Goal: Book appointment/travel/reservation

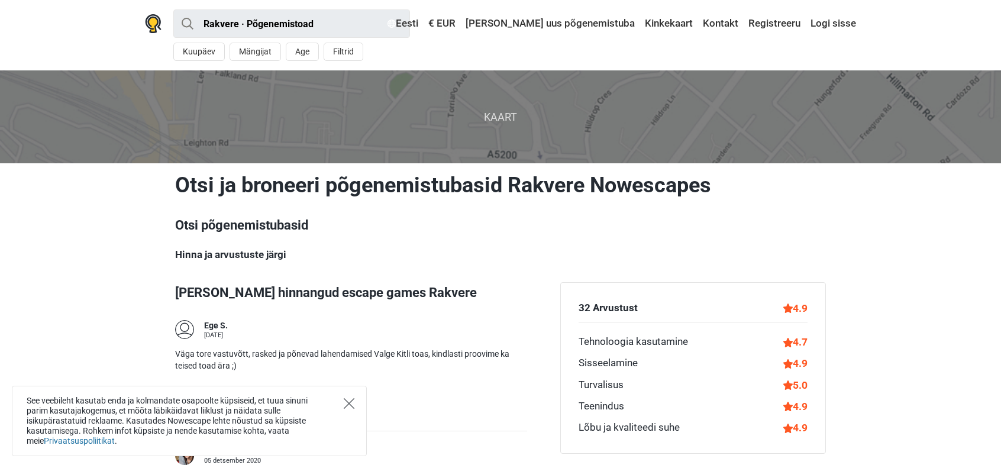
click at [352, 408] on icon "Close" at bounding box center [349, 403] width 11 height 11
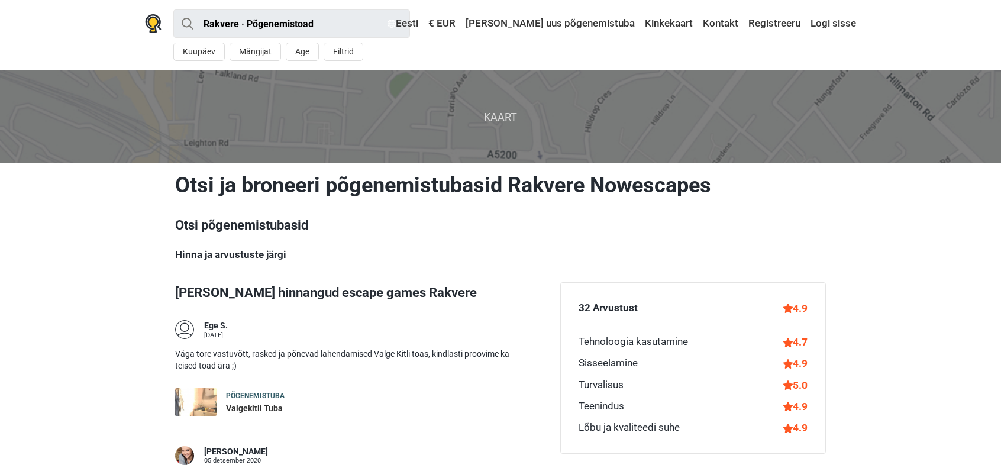
click at [635, 185] on h1 "Otsi ja broneeri põgenemistubasid Rakvere Nowescapes" at bounding box center [500, 185] width 651 height 26
click at [323, 24] on input "Rakvere · Põgenemistoad" at bounding box center [291, 23] width 237 height 28
type input "Rakvere"
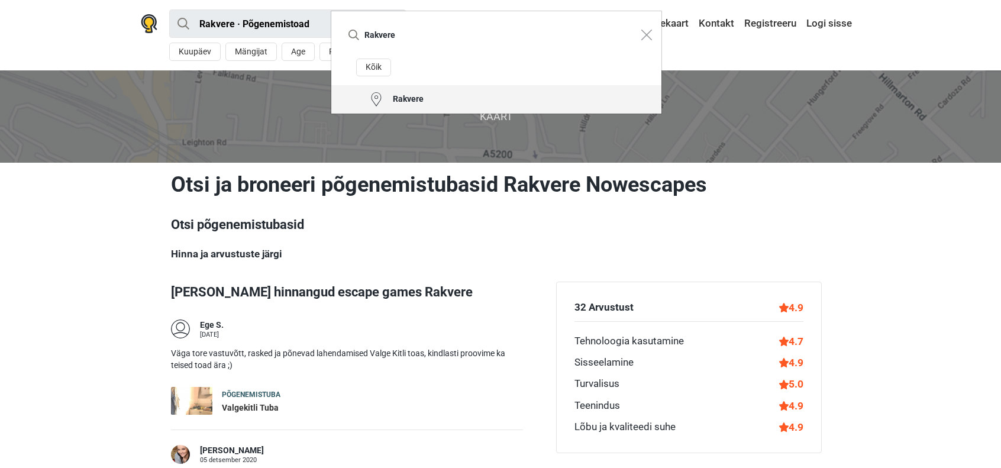
click at [407, 94] on div "Rakvere" at bounding box center [404, 100] width 40 height 12
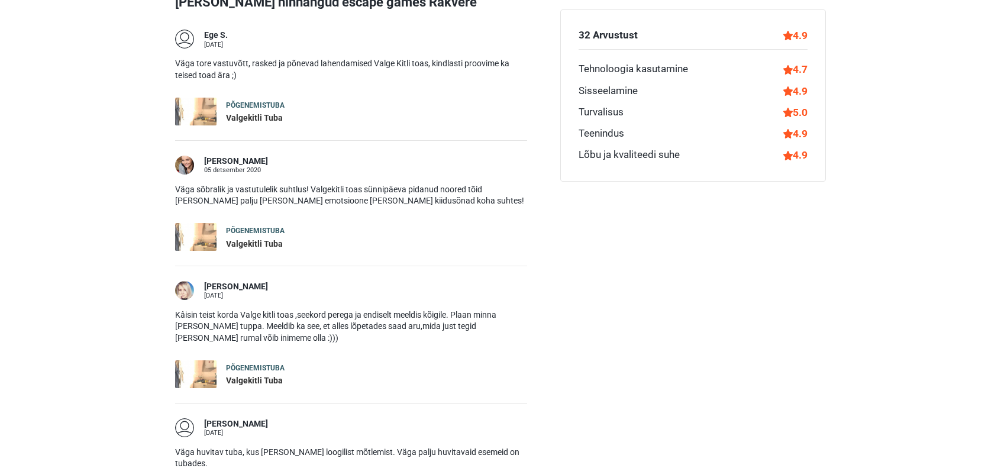
scroll to position [296, 0]
